Goal: Task Accomplishment & Management: Use online tool/utility

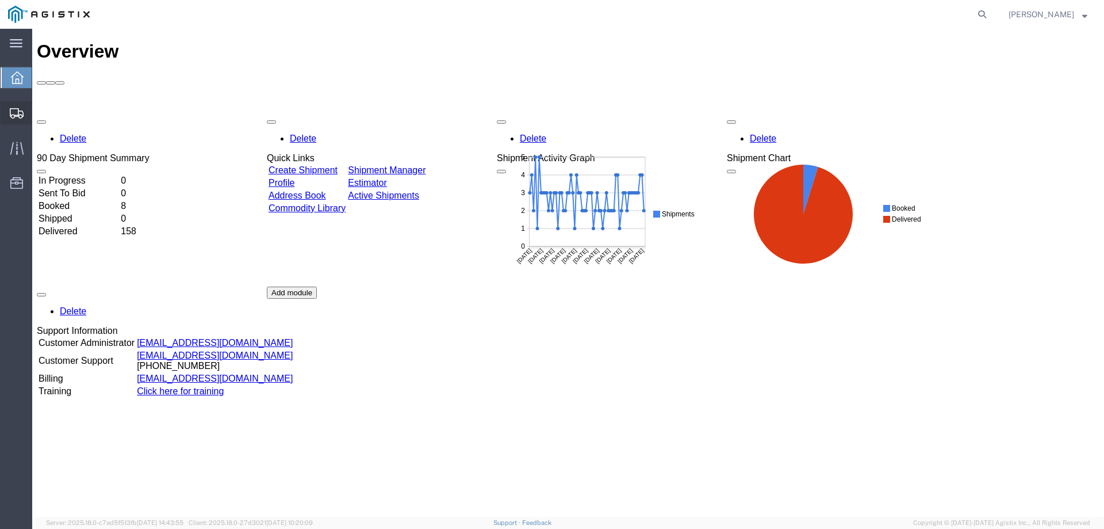
click at [0, 0] on span "Create from Template" at bounding box center [0, 0] width 0 height 0
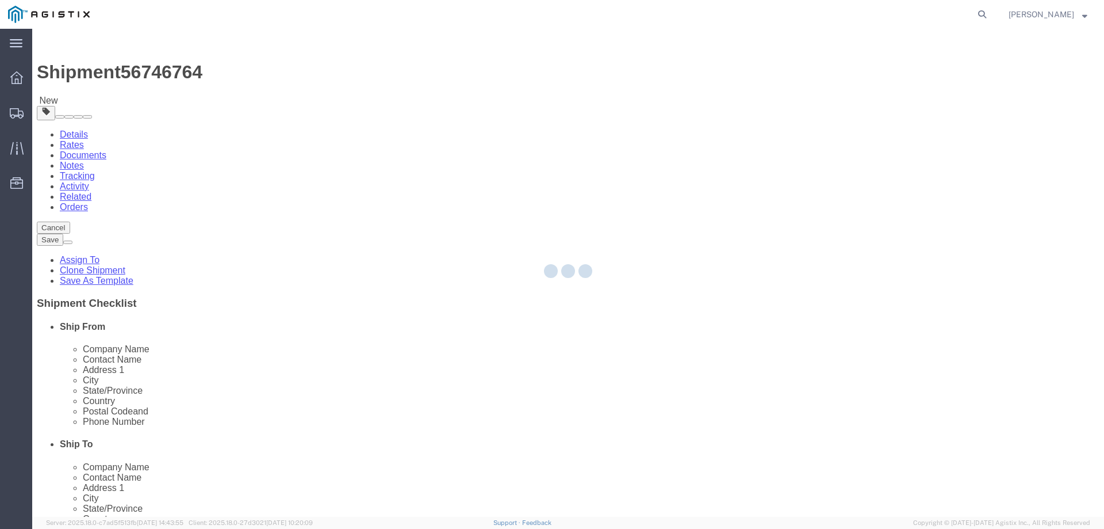
select select
select select "65511"
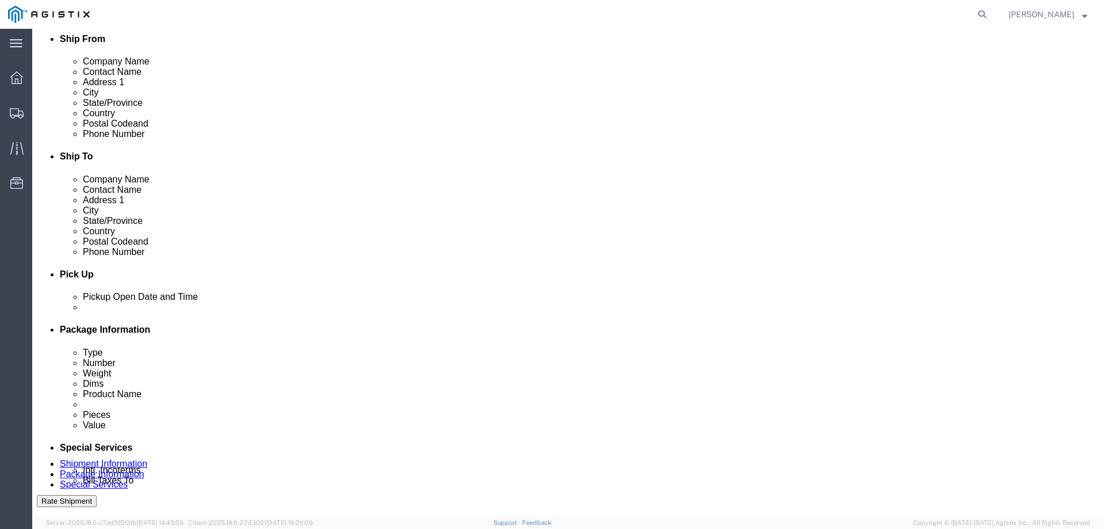
scroll to position [345, 0]
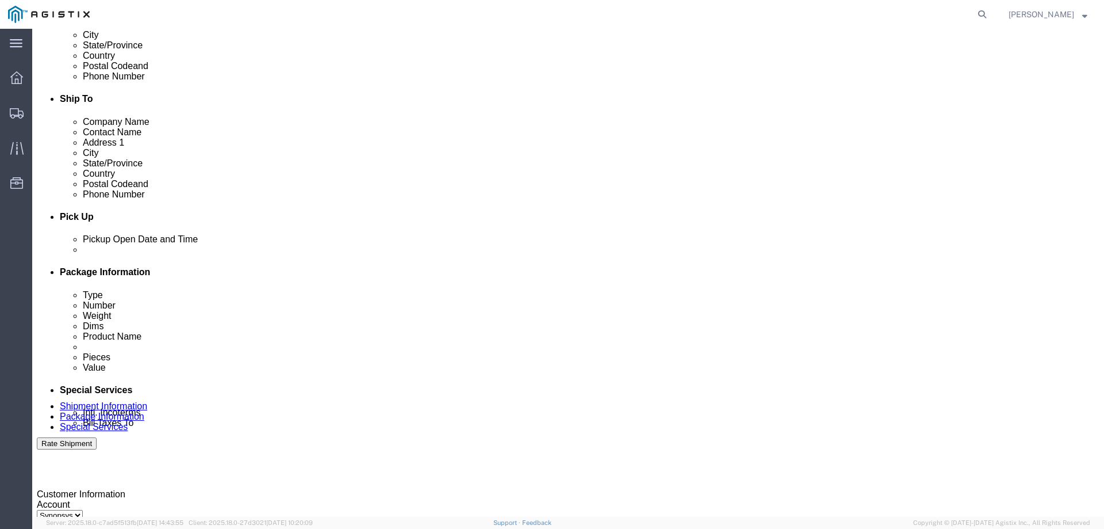
click div
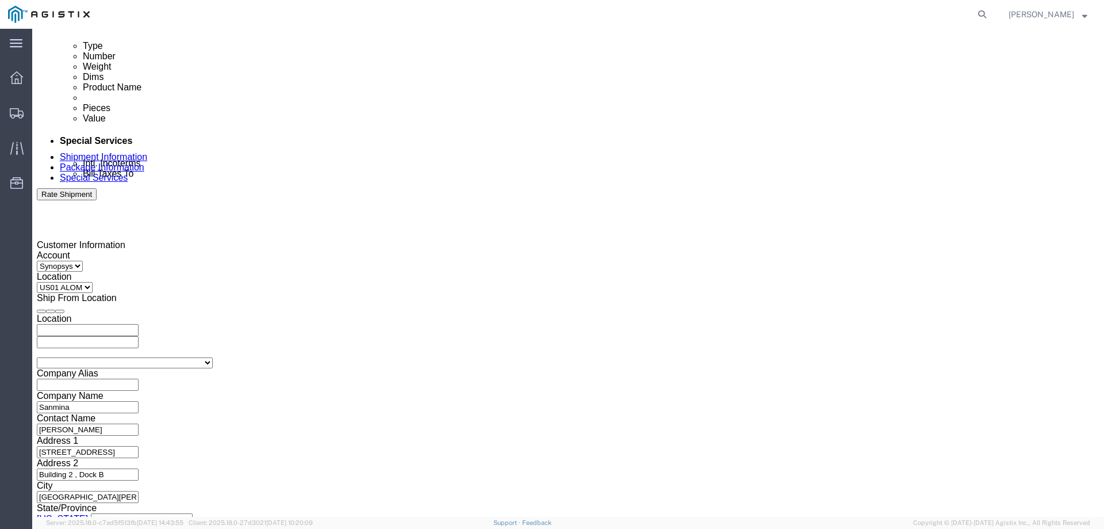
type input "3:01 PM"
click button "Apply"
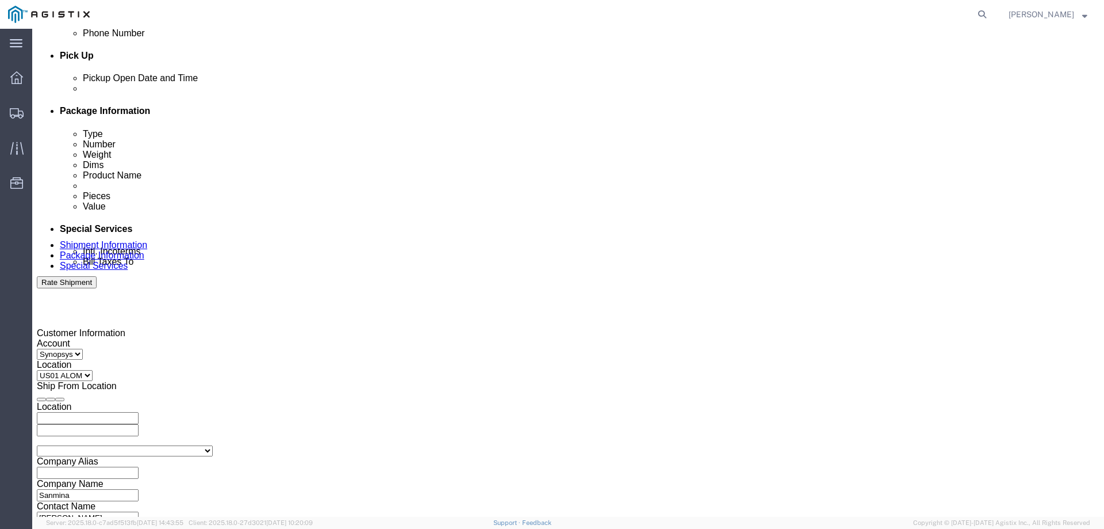
scroll to position [422, 0]
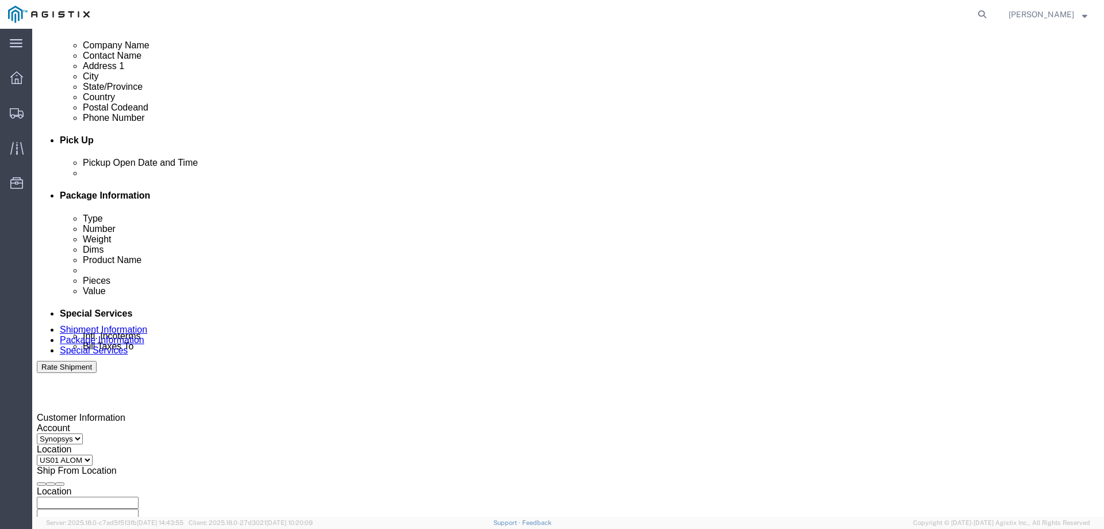
click div
type input "4:00 PM"
click button "Apply"
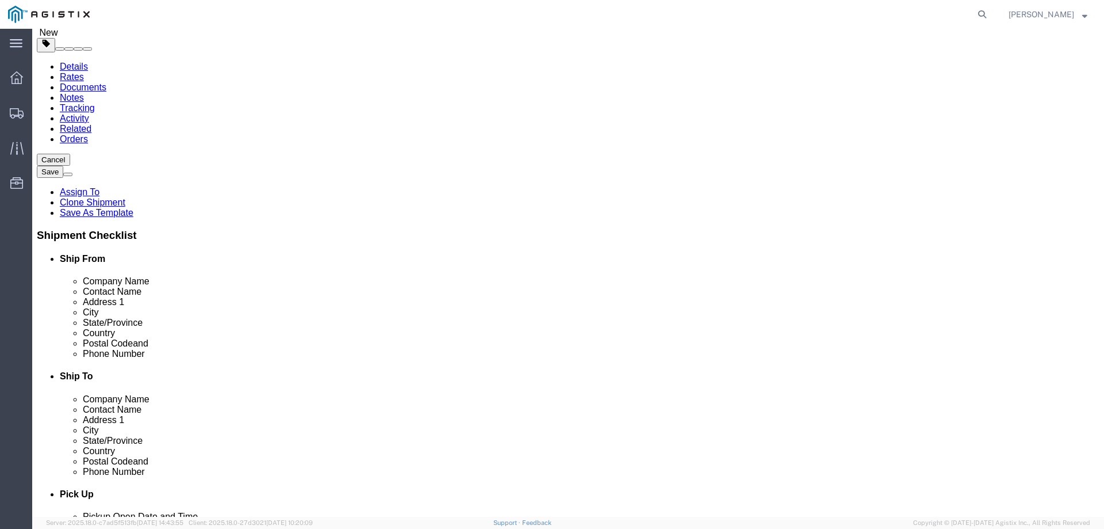
scroll to position [0, 0]
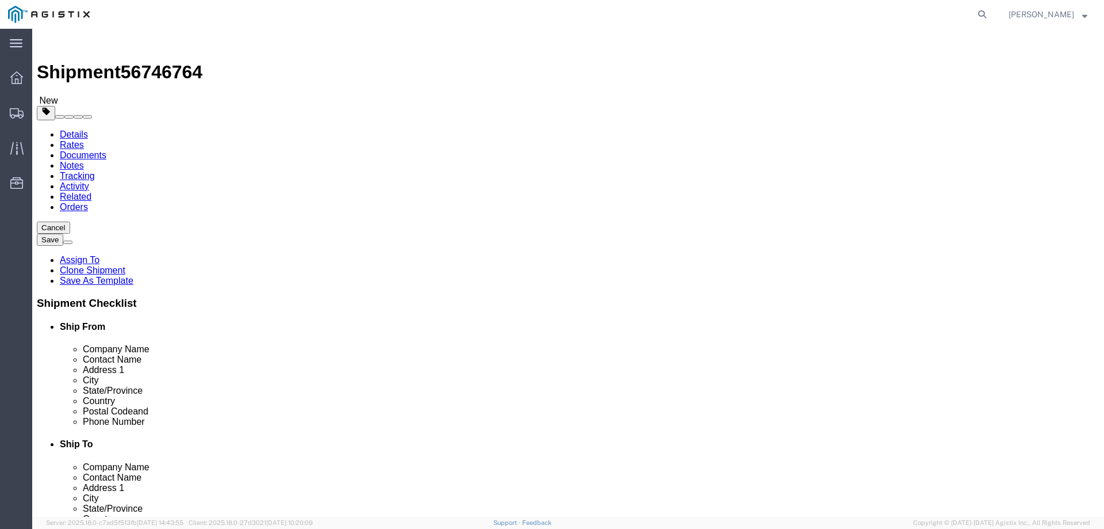
click icon
click input "2"
type input "3"
click input "2"
type input "3"
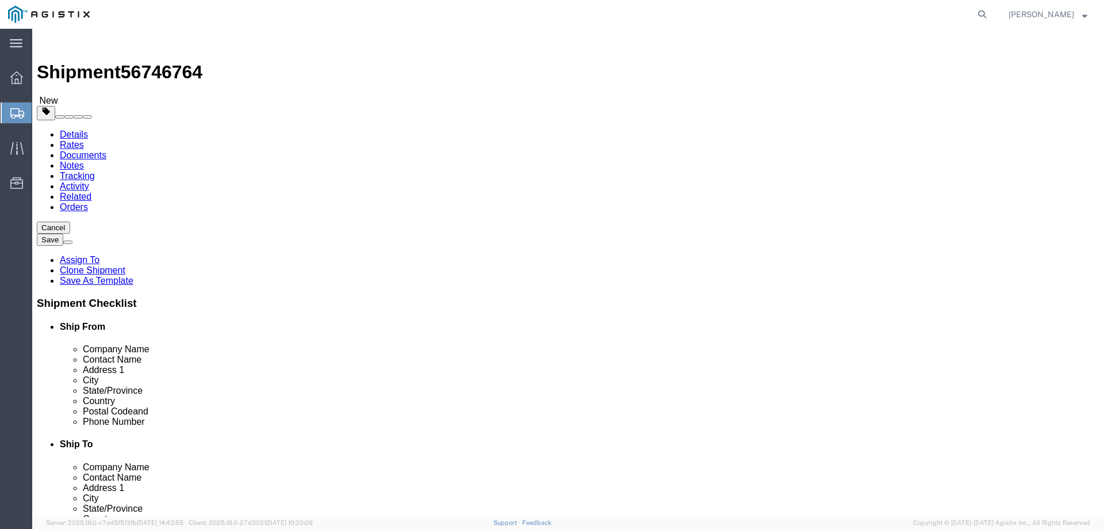
click dd "2.00 Each"
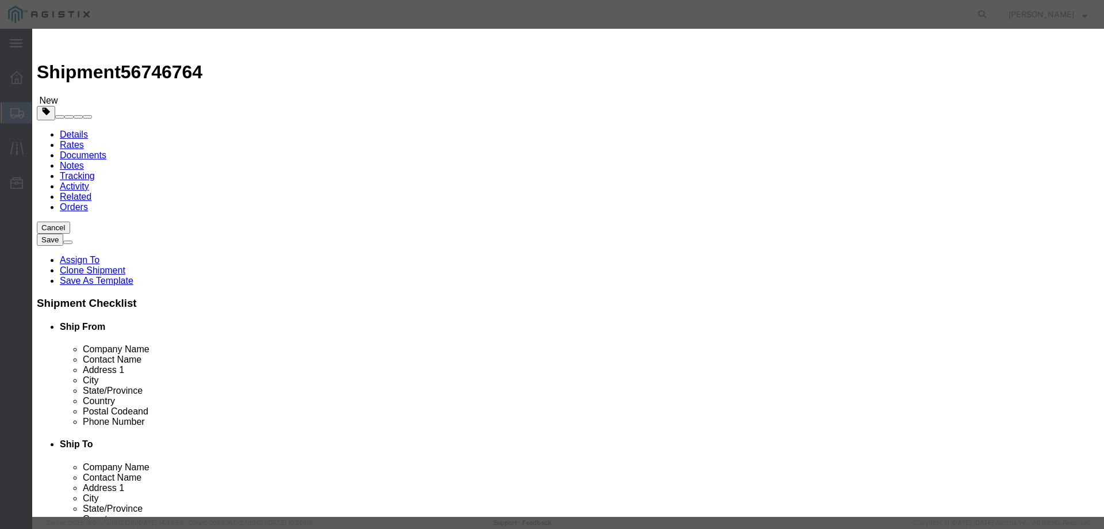
click input "2.00"
type input "2"
type input "3"
drag, startPoint x: 745, startPoint y: 162, endPoint x: 640, endPoint y: 167, distance: 104.8
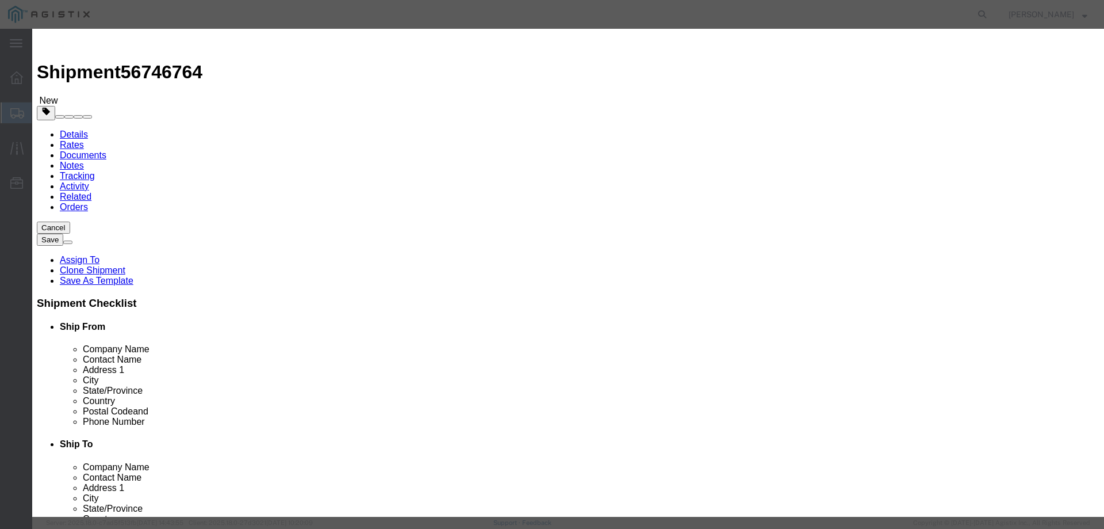
click div "S/N: C066156, C066171"
paste input "C066176, C066178, C066162"
type input "S/N: C066176, C066178, C066162"
click button "Save & Close"
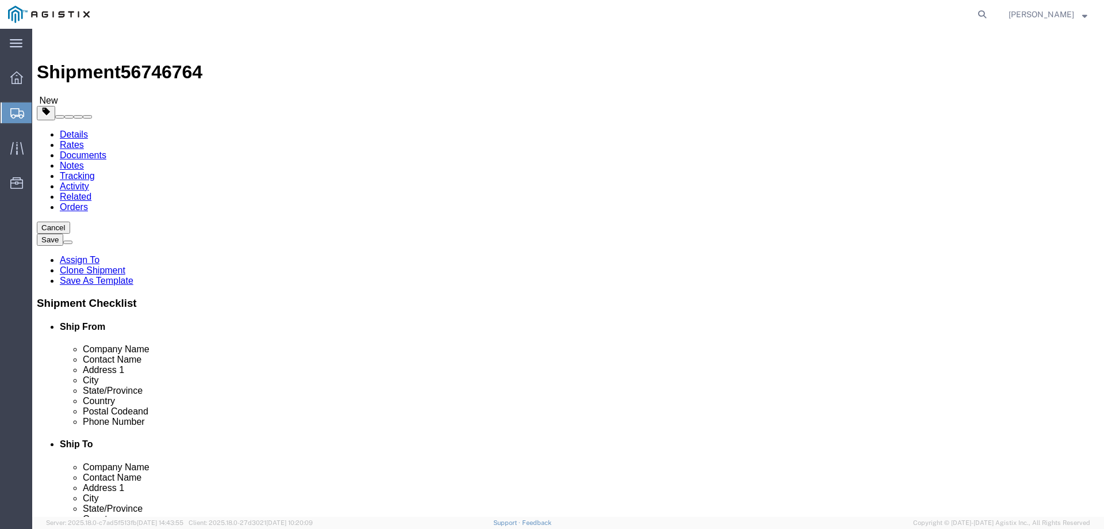
click div "3 x Pallet(s) Oversized (Not Stackable) Package Type Select Bale(s) Basket(s) B…"
click dd "3.00 Each"
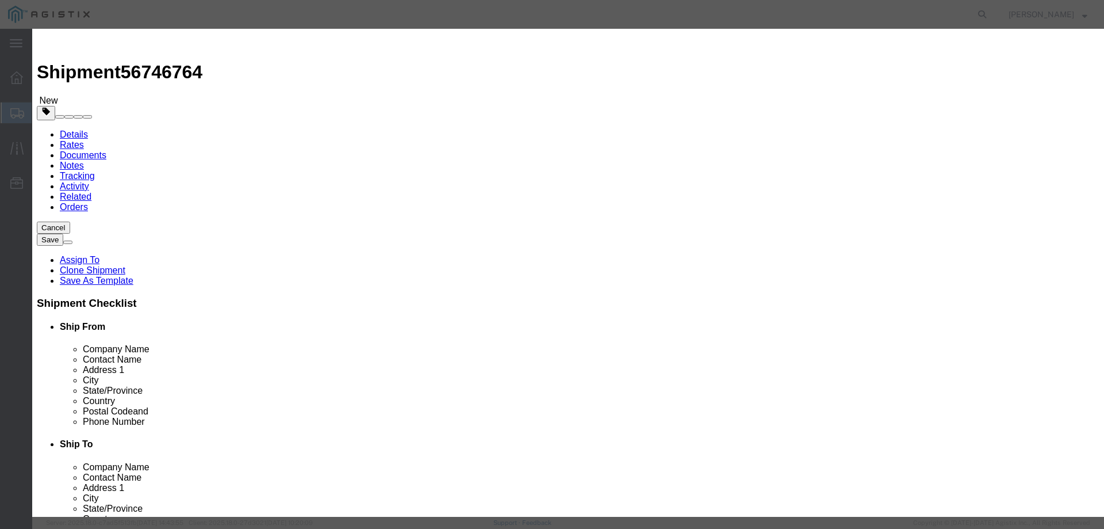
drag, startPoint x: 781, startPoint y: 168, endPoint x: 644, endPoint y: 169, distance: 137.5
click div "S/N: C066176, C066178, C066162"
click button "Save & Close"
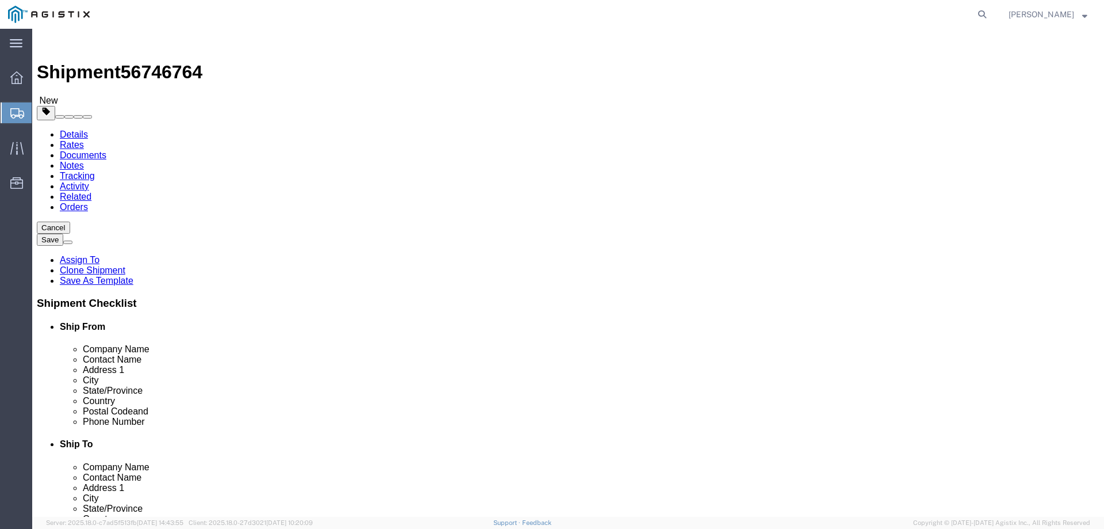
drag, startPoint x: 240, startPoint y: 78, endPoint x: 315, endPoint y: 114, distance: 83.4
click icon
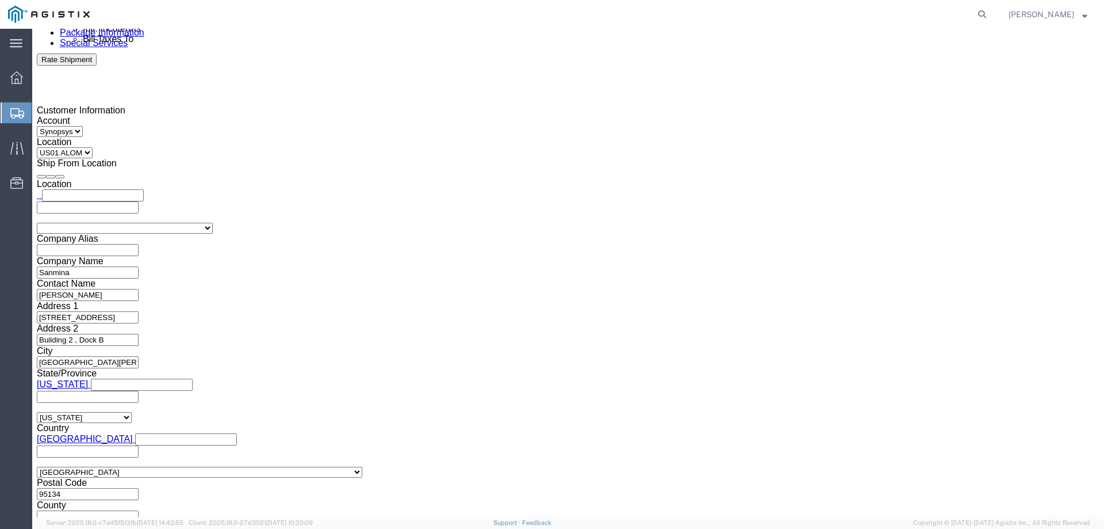
scroll to position [569, 0]
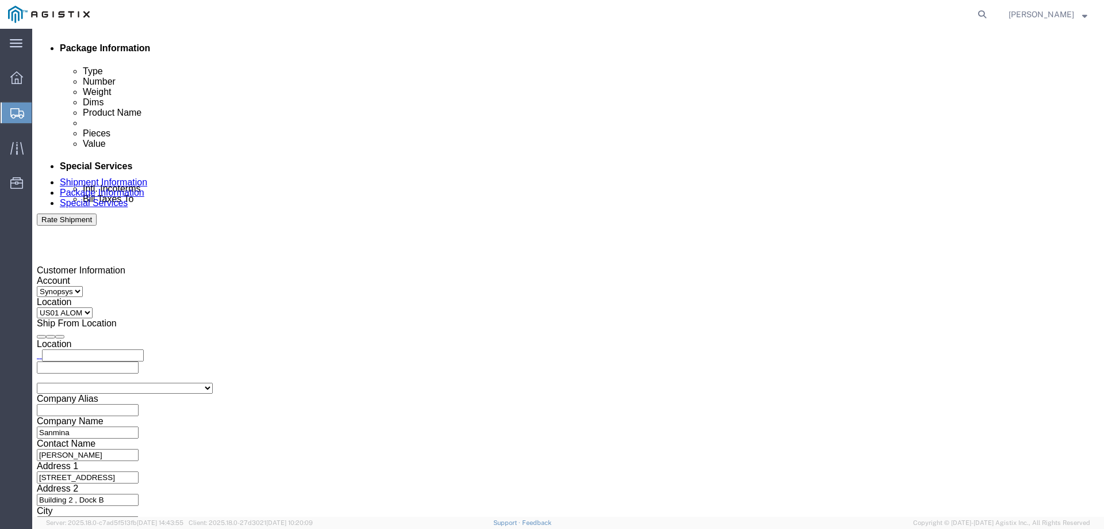
drag, startPoint x: 662, startPoint y: 289, endPoint x: 589, endPoint y: 296, distance: 73.3
click textarea "S/N: C066156, C066171"
paste textarea "S/N: C066176, C066178, C066162"
click textarea "S/N: C066156, C066171"
type textarea "S/N: C066176, C066178, C066162"
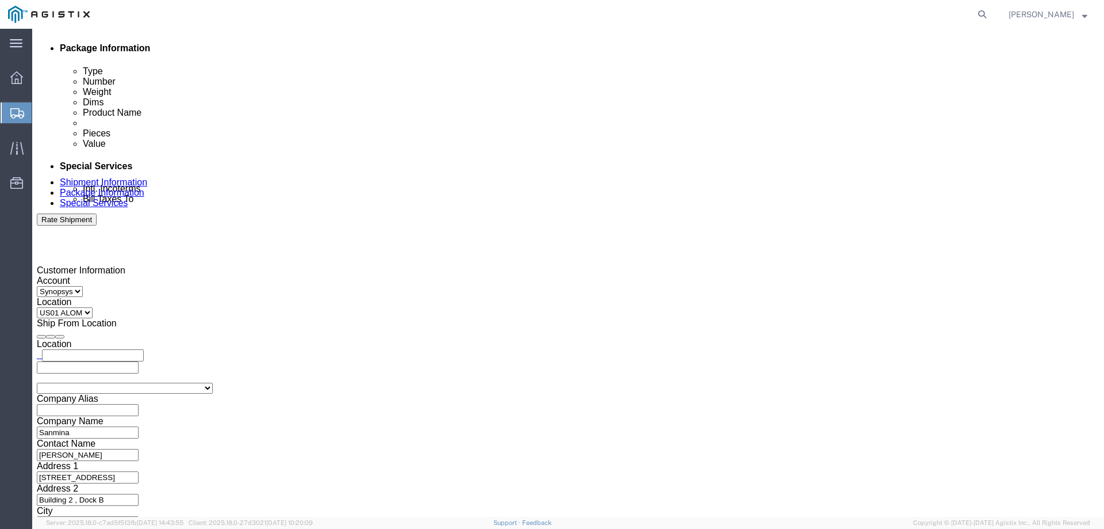
click div "To [EMAIL_ADDRESS][DOMAIN_NAME] [EMAIL_ADDRESS][DOMAIN_NAME] [EMAIL_ADDRESS][DO…"
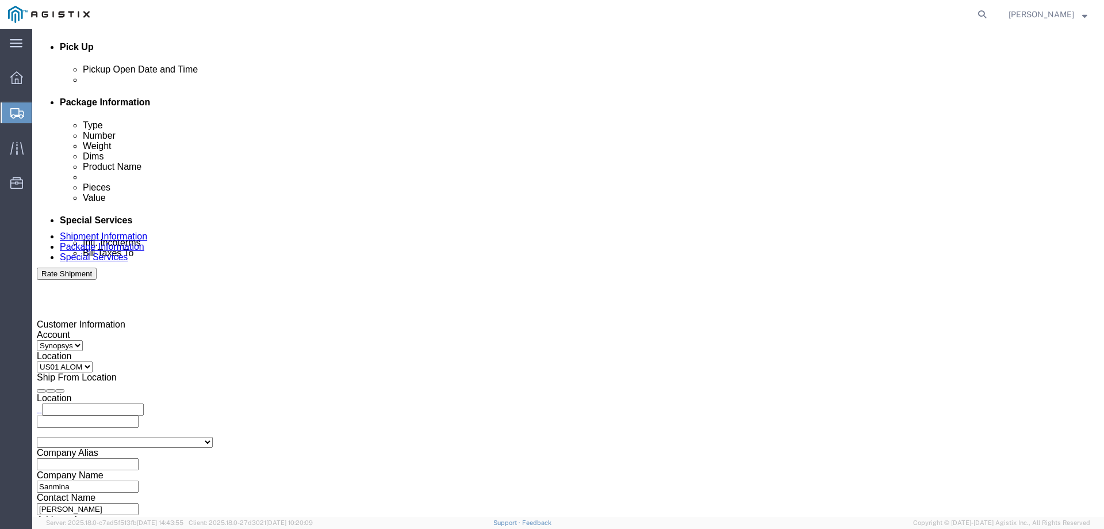
scroll to position [799, 0]
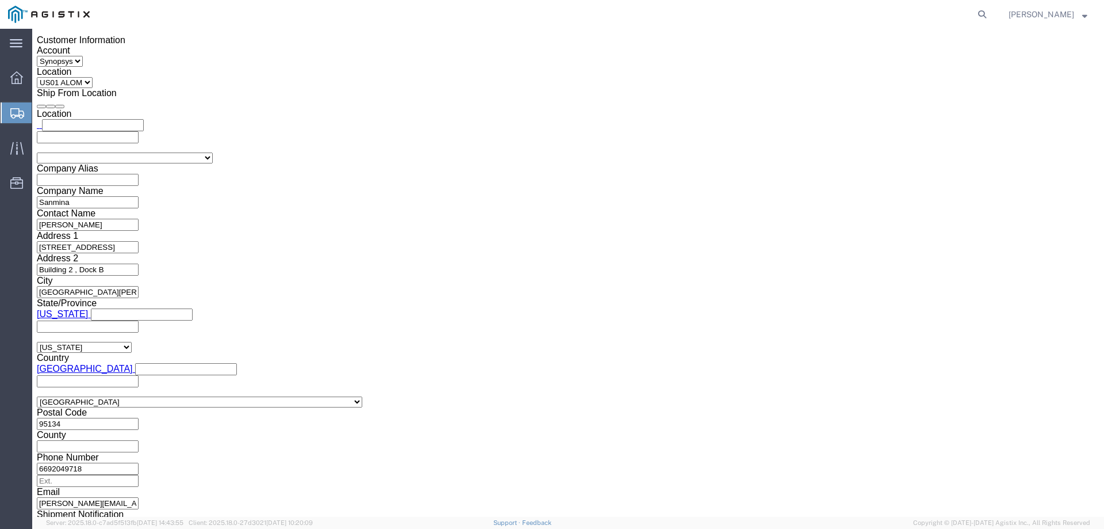
click button "Rate Shipment"
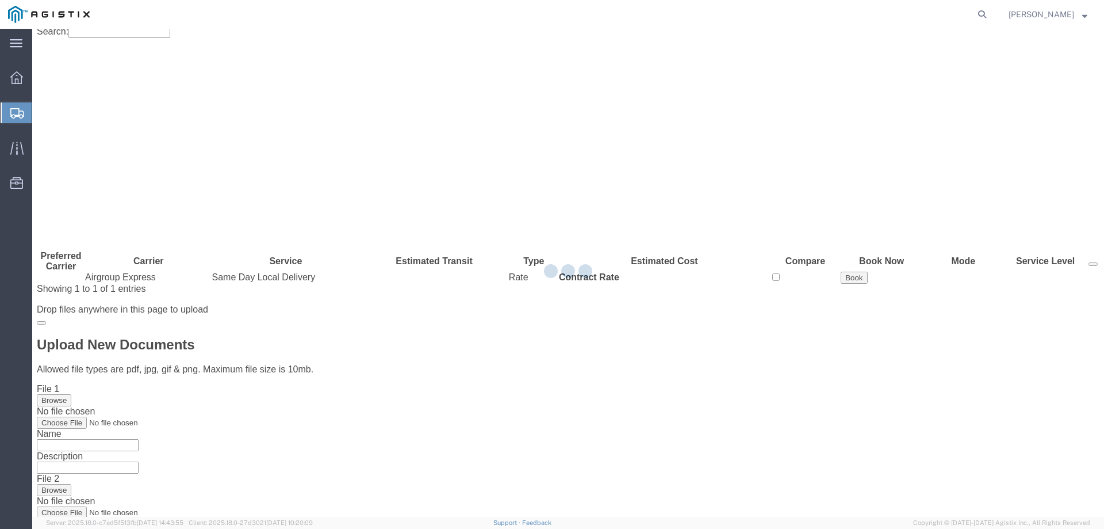
scroll to position [0, 0]
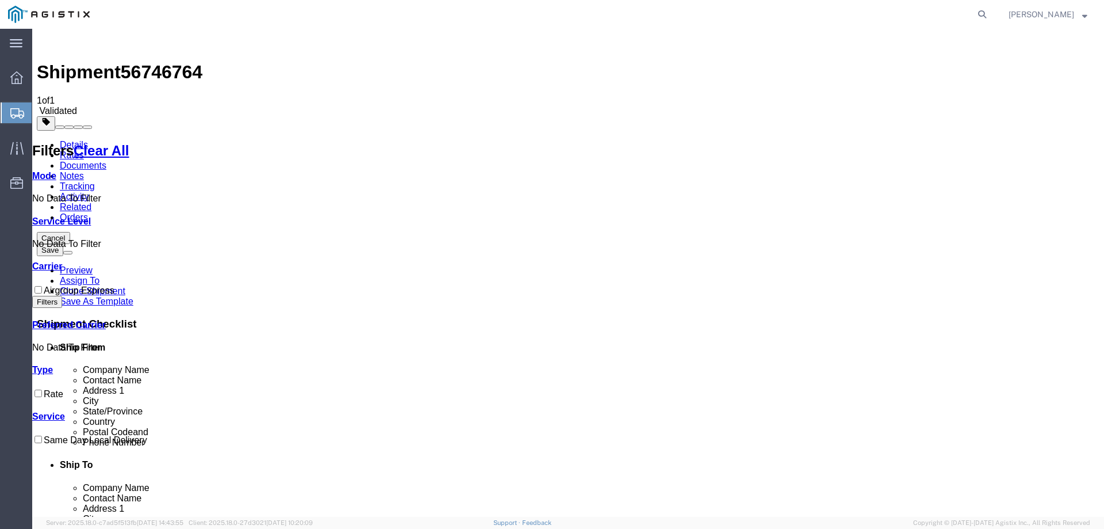
checkbox input "true"
